Goal: Find specific page/section: Find specific page/section

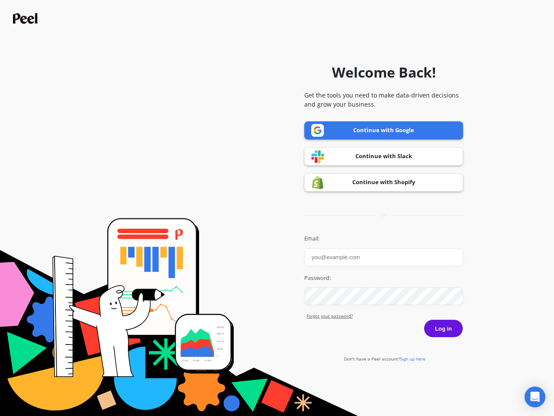
click at [535, 397] on icon "Open Intercom Messenger" at bounding box center [535, 396] width 9 height 10
